Goal: Task Accomplishment & Management: Use online tool/utility

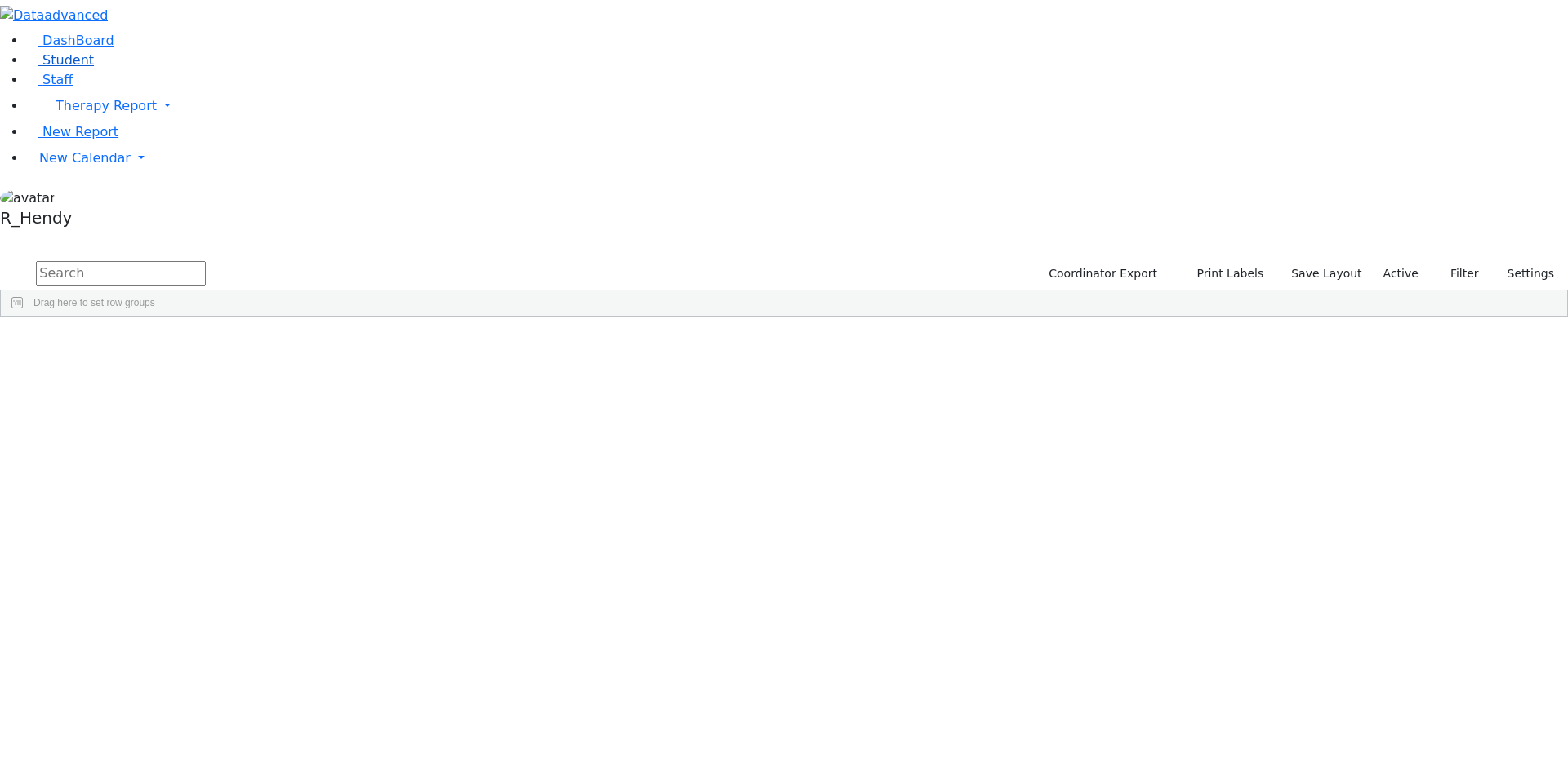
drag, startPoint x: 0, startPoint y: 0, endPoint x: 97, endPoint y: 115, distance: 150.4
click at [94, 67] on link "Student" at bounding box center [60, 60] width 67 height 16
click at [206, 261] on input "text" at bounding box center [121, 273] width 170 height 24
type input "[PERSON_NAME]"
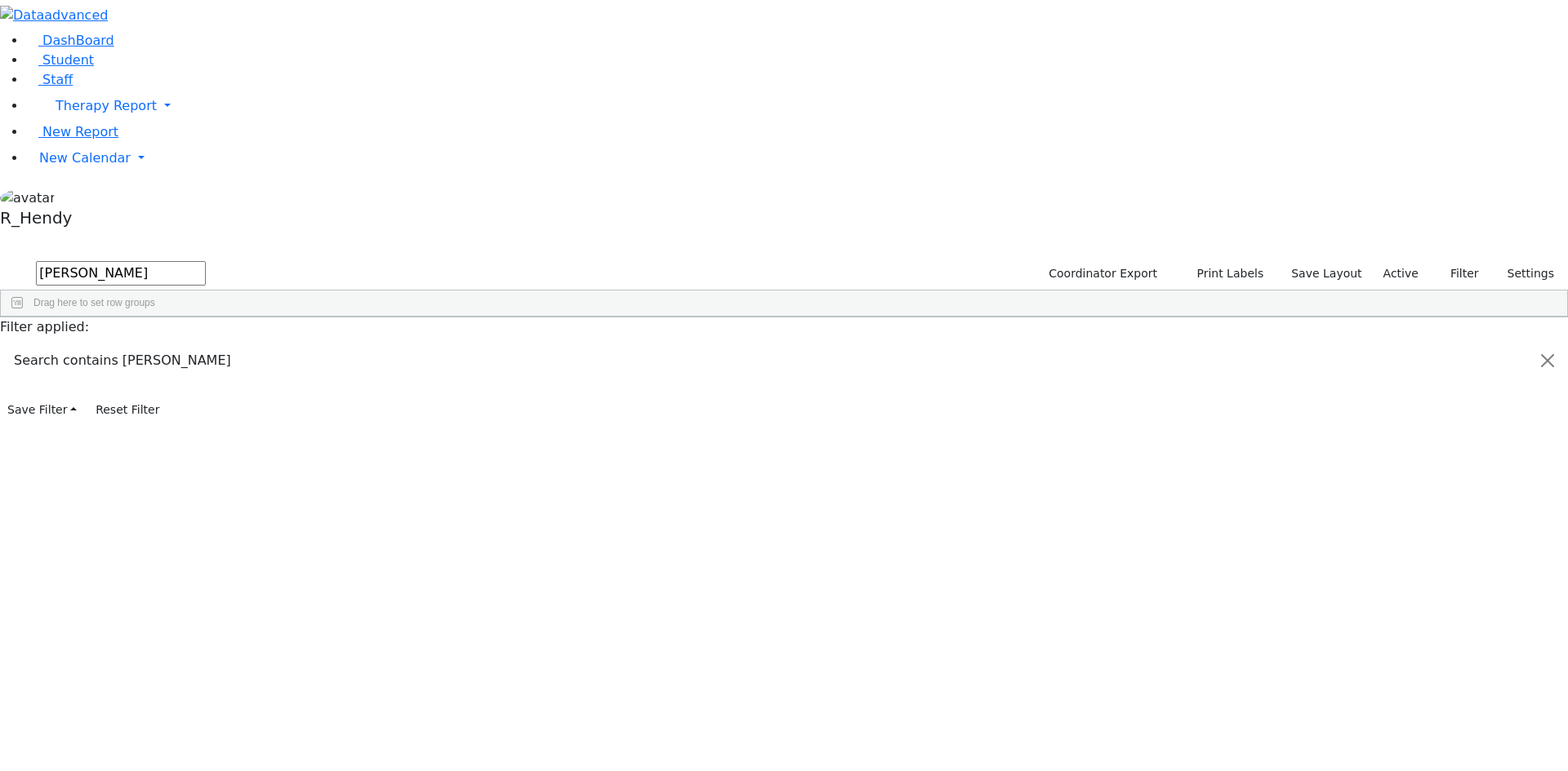
click at [311, 595] on div "[PERSON_NAME]" at bounding box center [260, 607] width 103 height 22
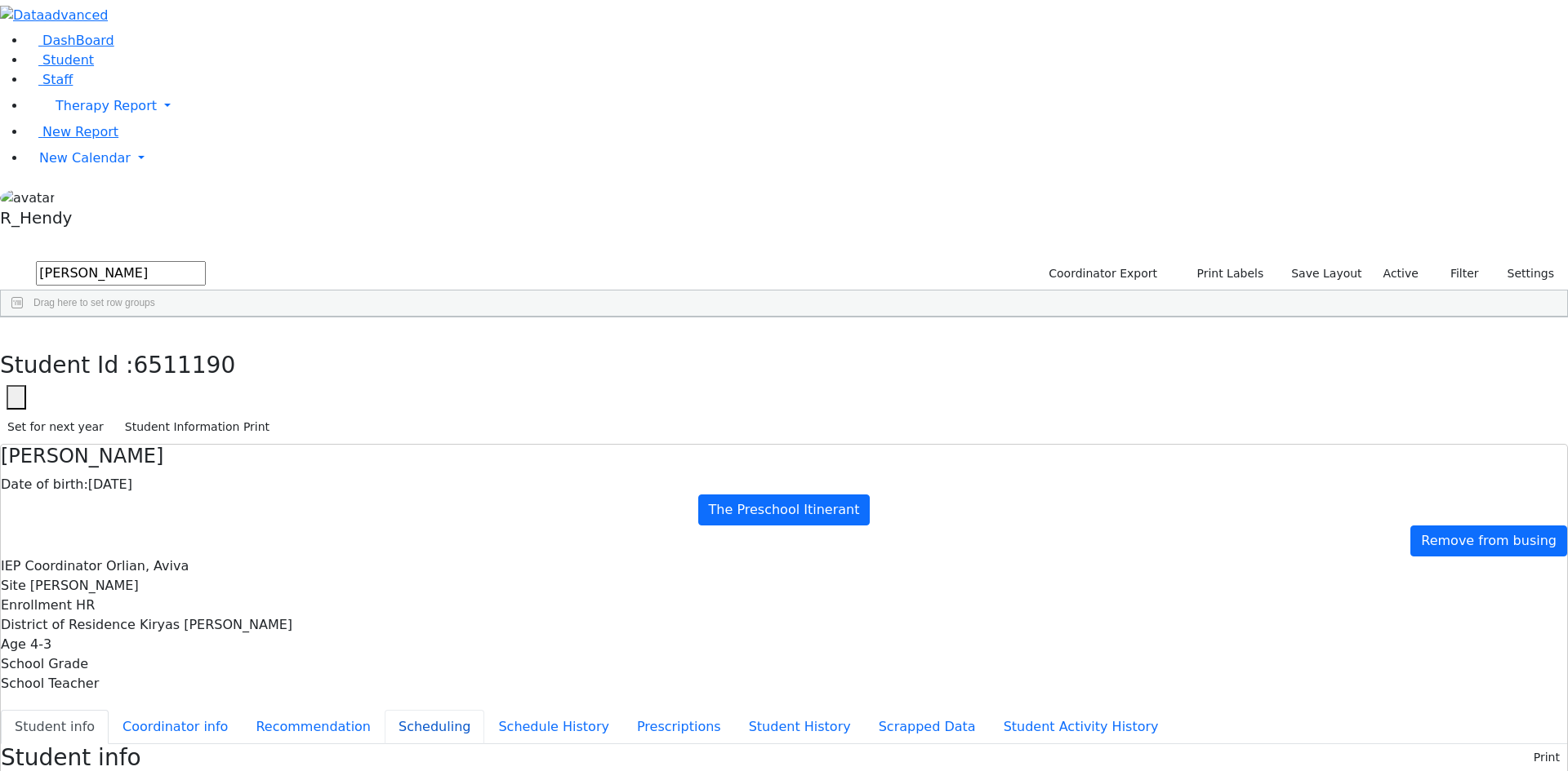
click at [384, 710] on button "Scheduling" at bounding box center [434, 727] width 100 height 35
click at [277, 415] on button "Student Information Print" at bounding box center [197, 427] width 159 height 25
drag, startPoint x: 312, startPoint y: 29, endPoint x: 377, endPoint y: 79, distance: 82.0
click at [23, 318] on button "button" at bounding box center [11, 335] width 23 height 35
click at [87, 165] on span "New Calendar" at bounding box center [85, 158] width 92 height 16
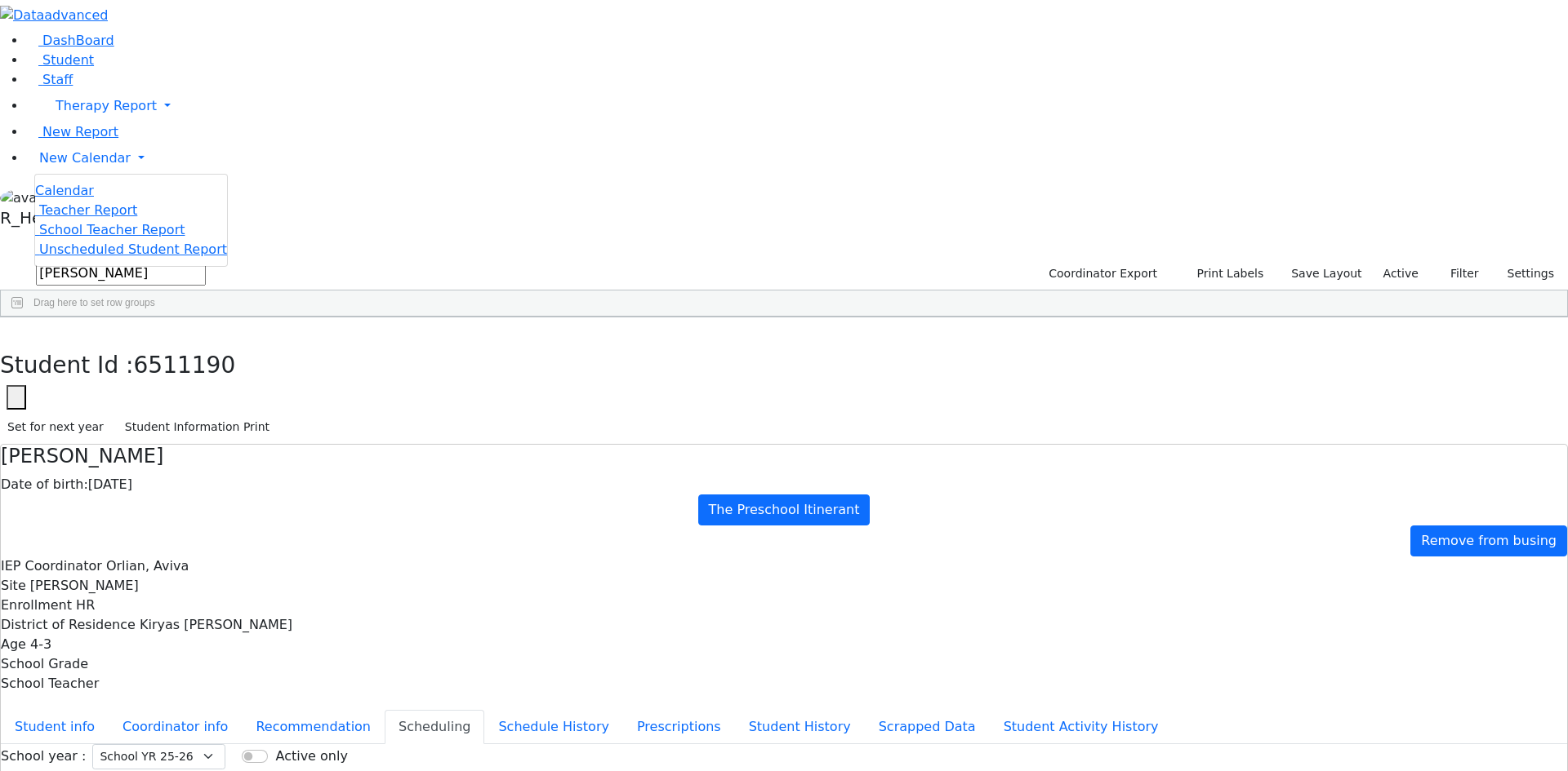
click at [60, 198] on span "Calendar" at bounding box center [65, 191] width 59 height 16
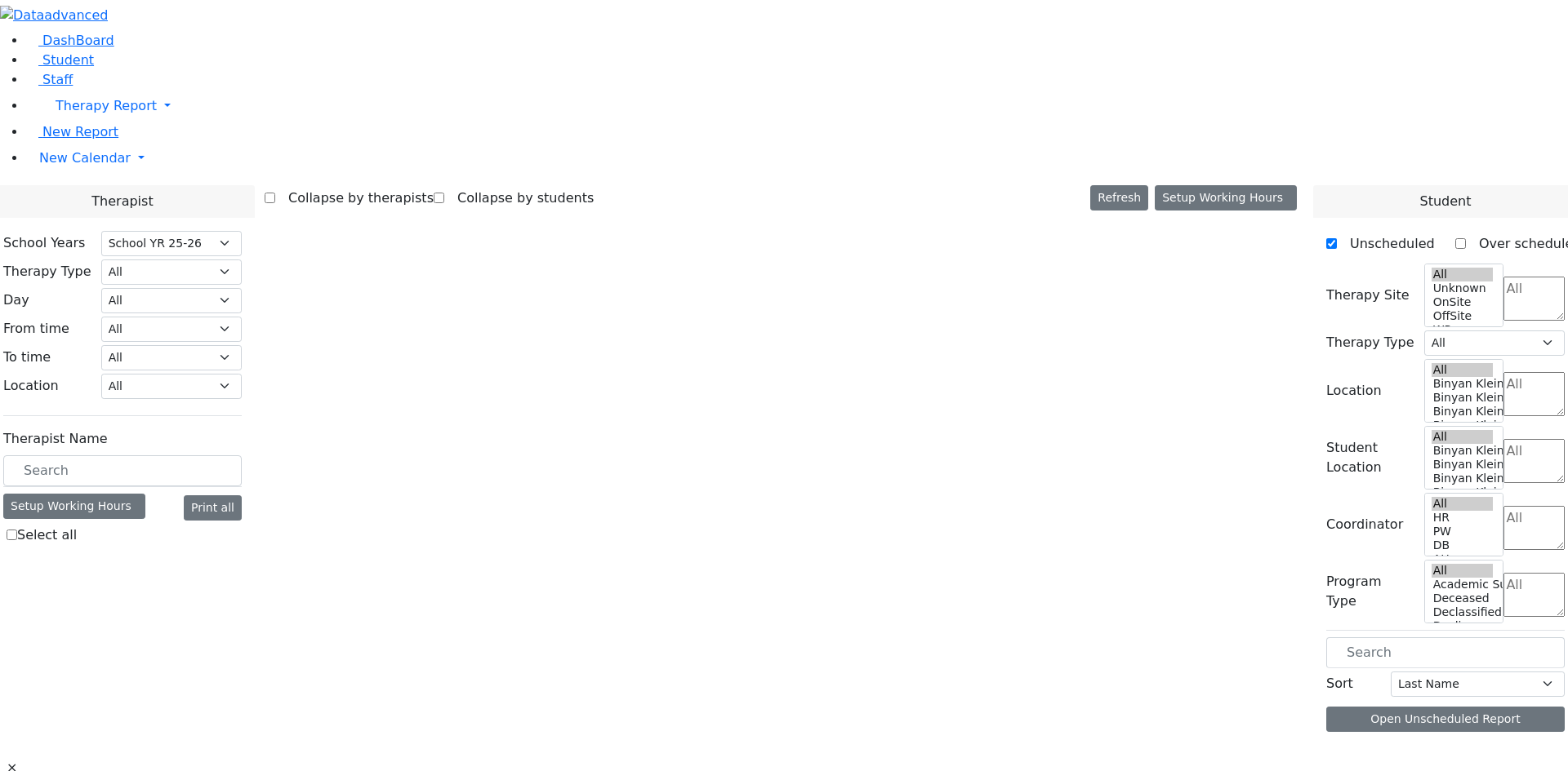
select select "212"
select select "1"
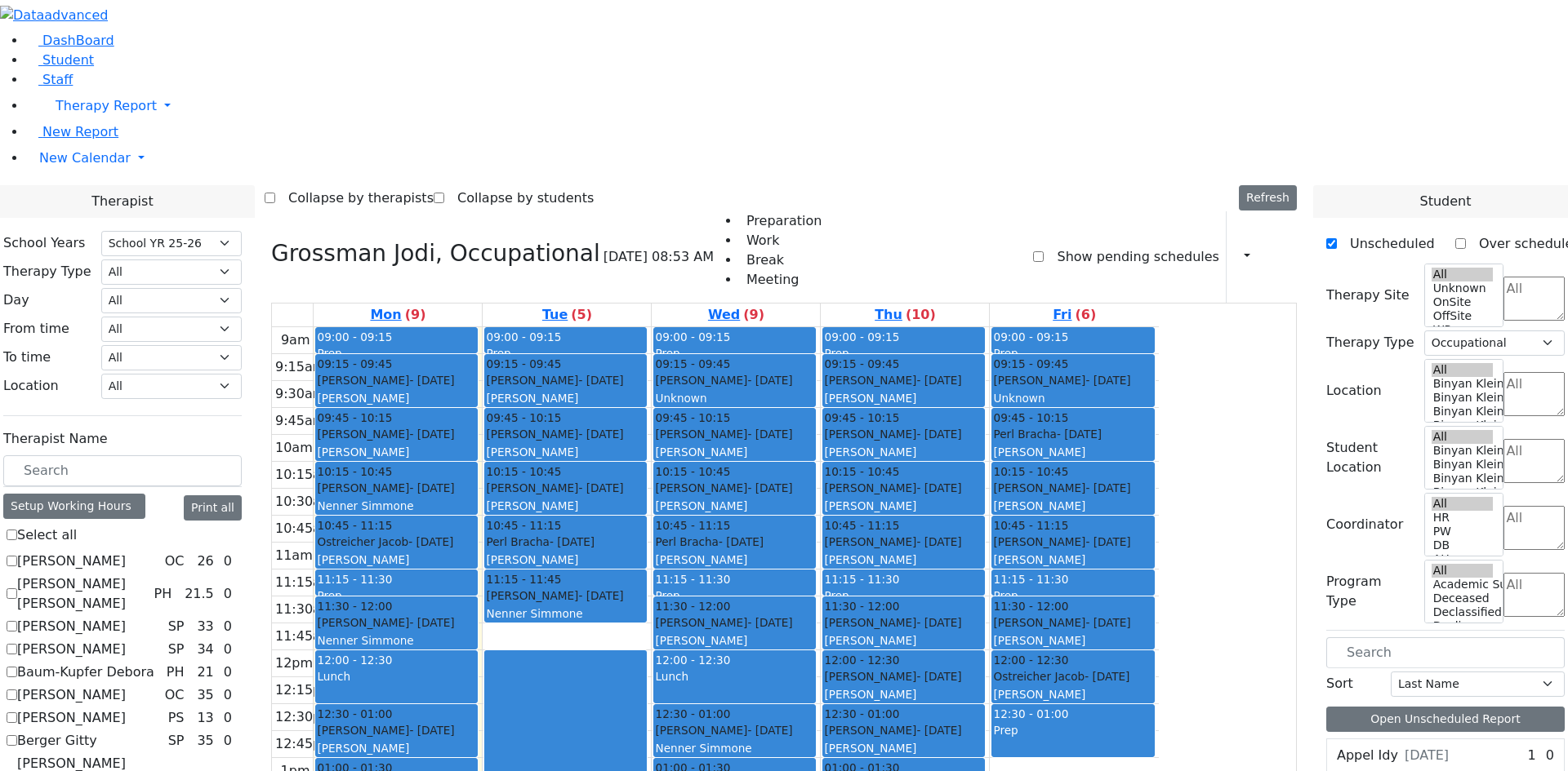
click at [147, 575] on label "Abramsky Sara Chana" at bounding box center [81, 594] width 130 height 39
click at [17, 589] on input "[PERSON_NAME] [PERSON_NAME]" at bounding box center [11, 593] width 10 height 10
checkbox input "true"
select select
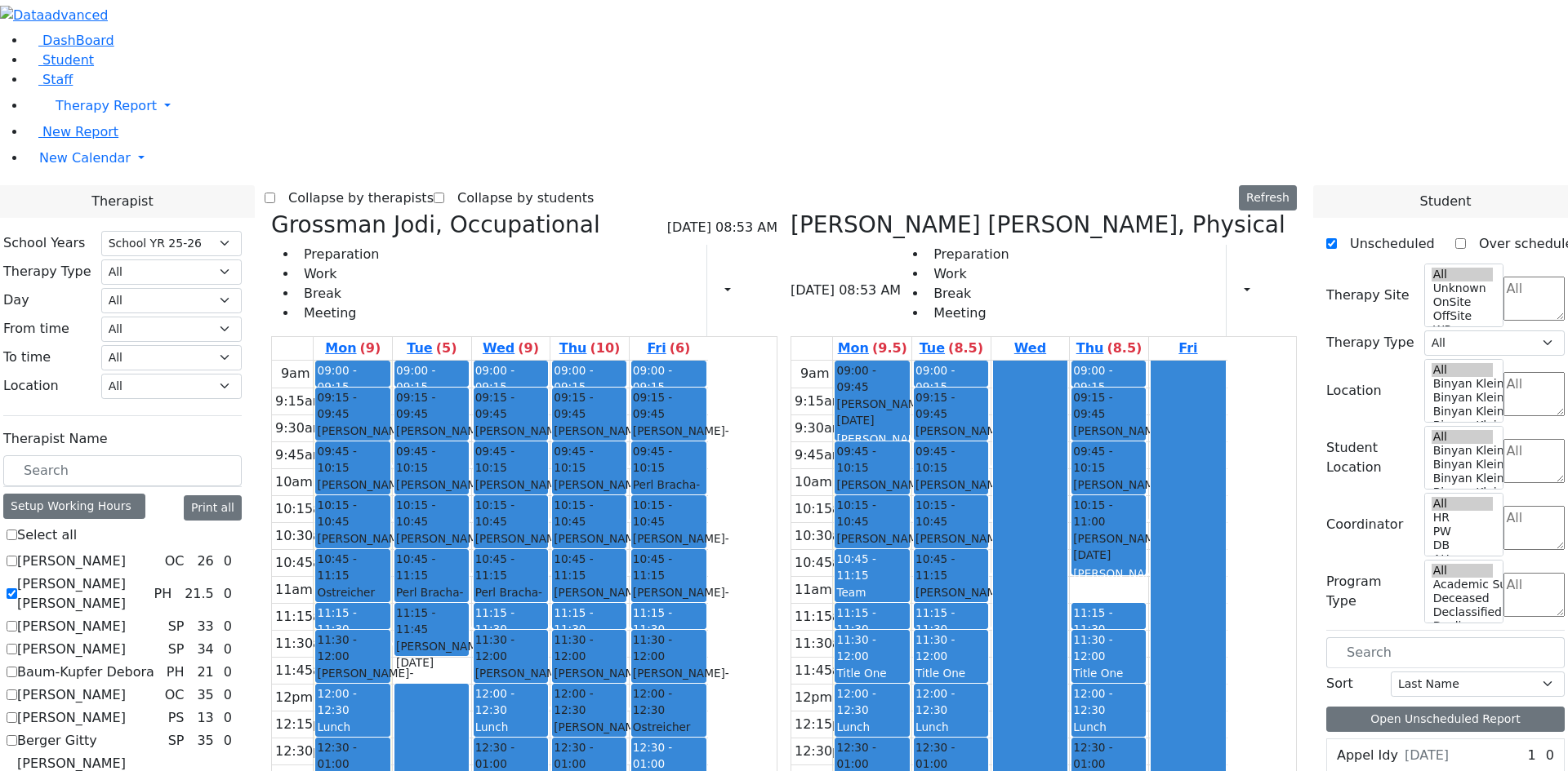
click at [907, 584] on div "Team Meeting" at bounding box center [871, 601] width 71 height 34
